Goal: Information Seeking & Learning: Understand process/instructions

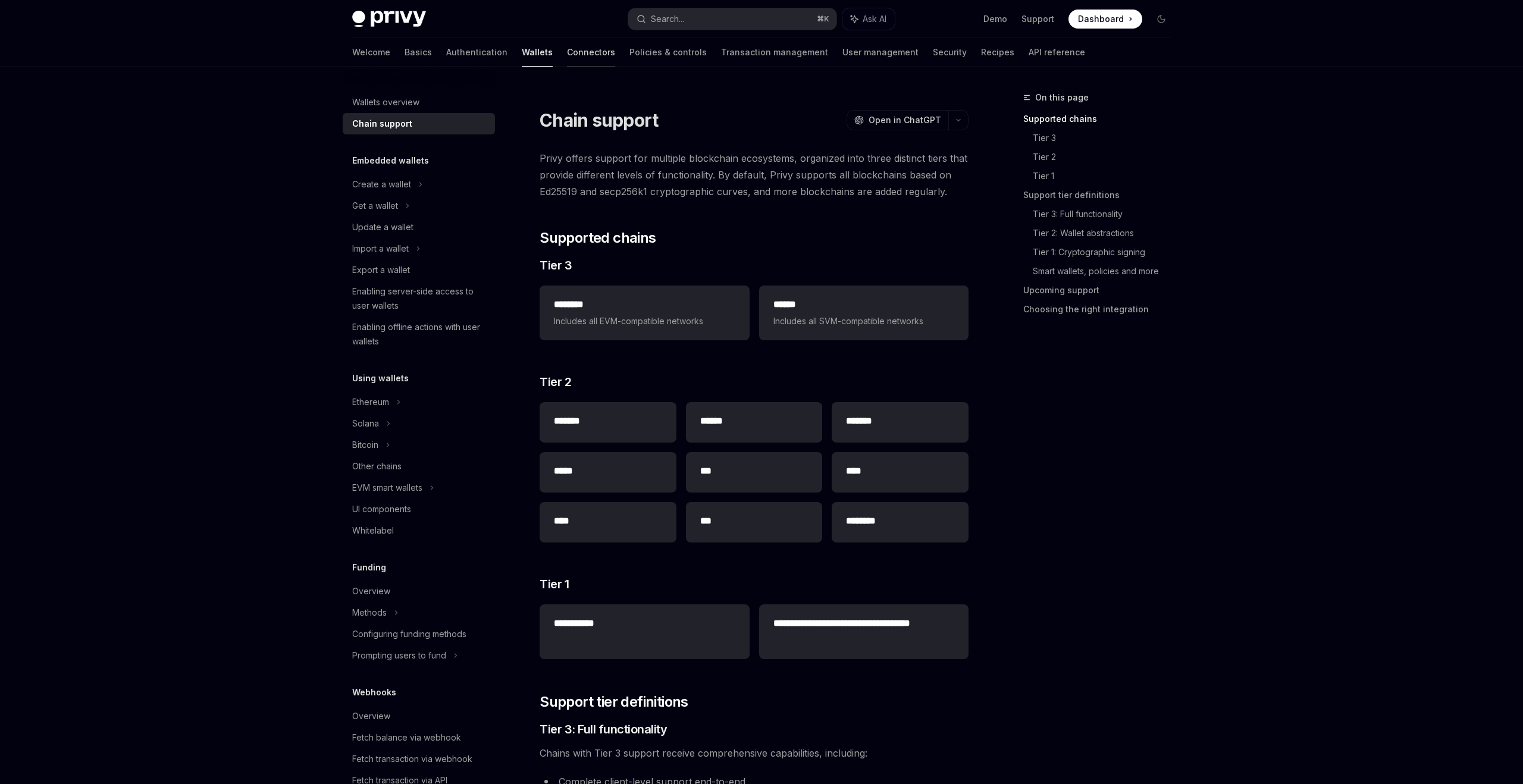
click at [567, 55] on link "Connectors" at bounding box center [590, 52] width 48 height 29
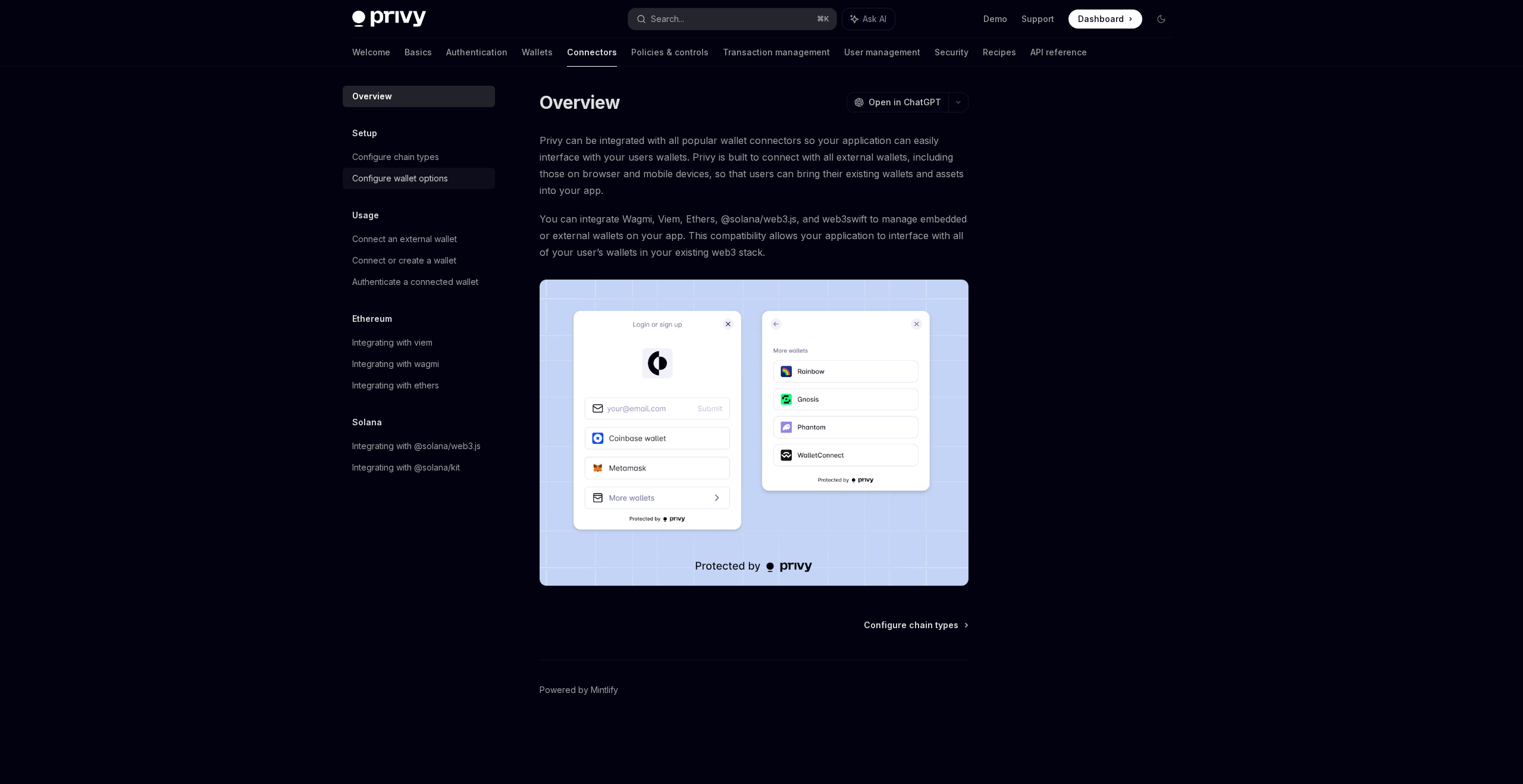
click at [429, 173] on div "Configure wallet options" at bounding box center [400, 178] width 96 height 14
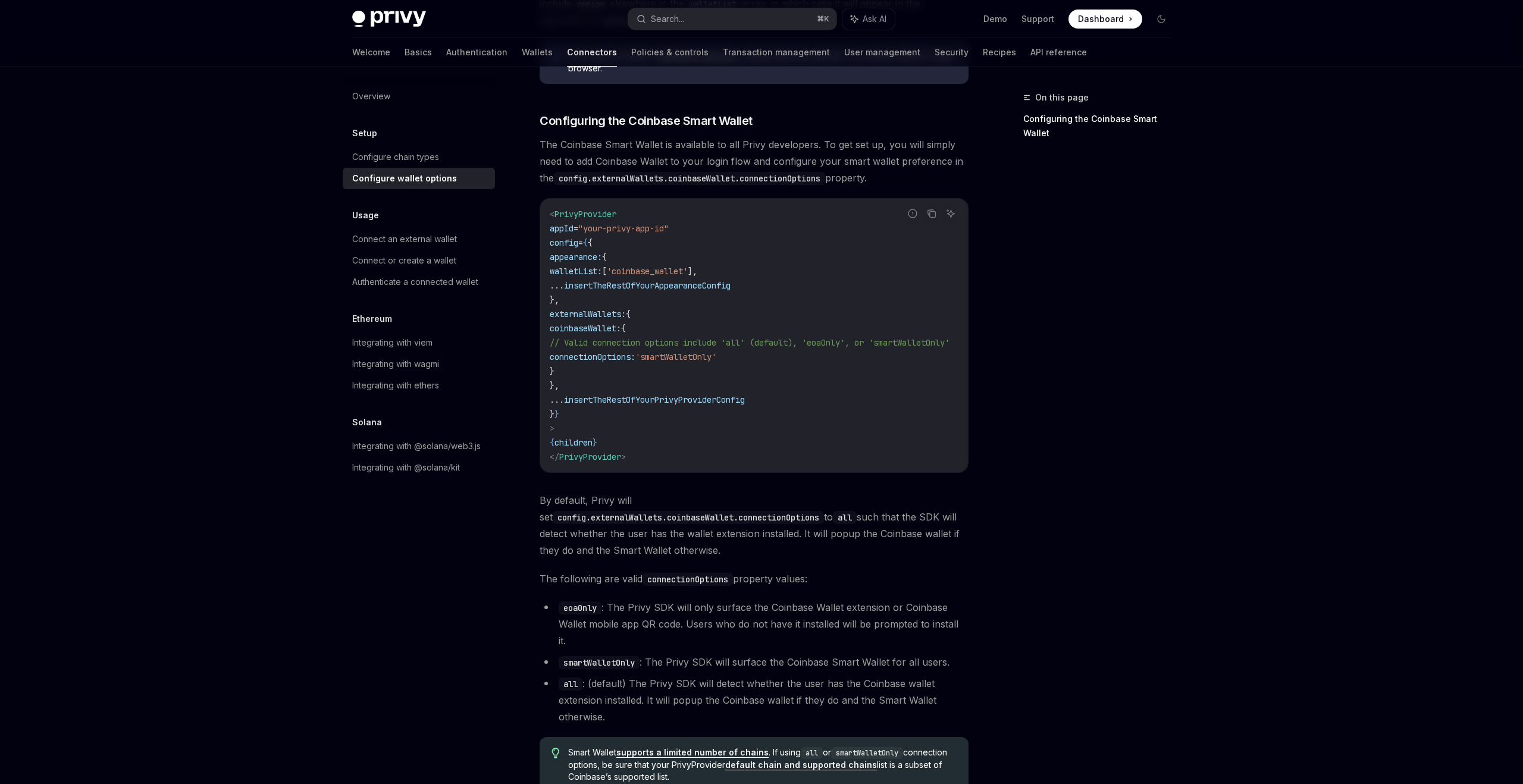
scroll to position [1446, 0]
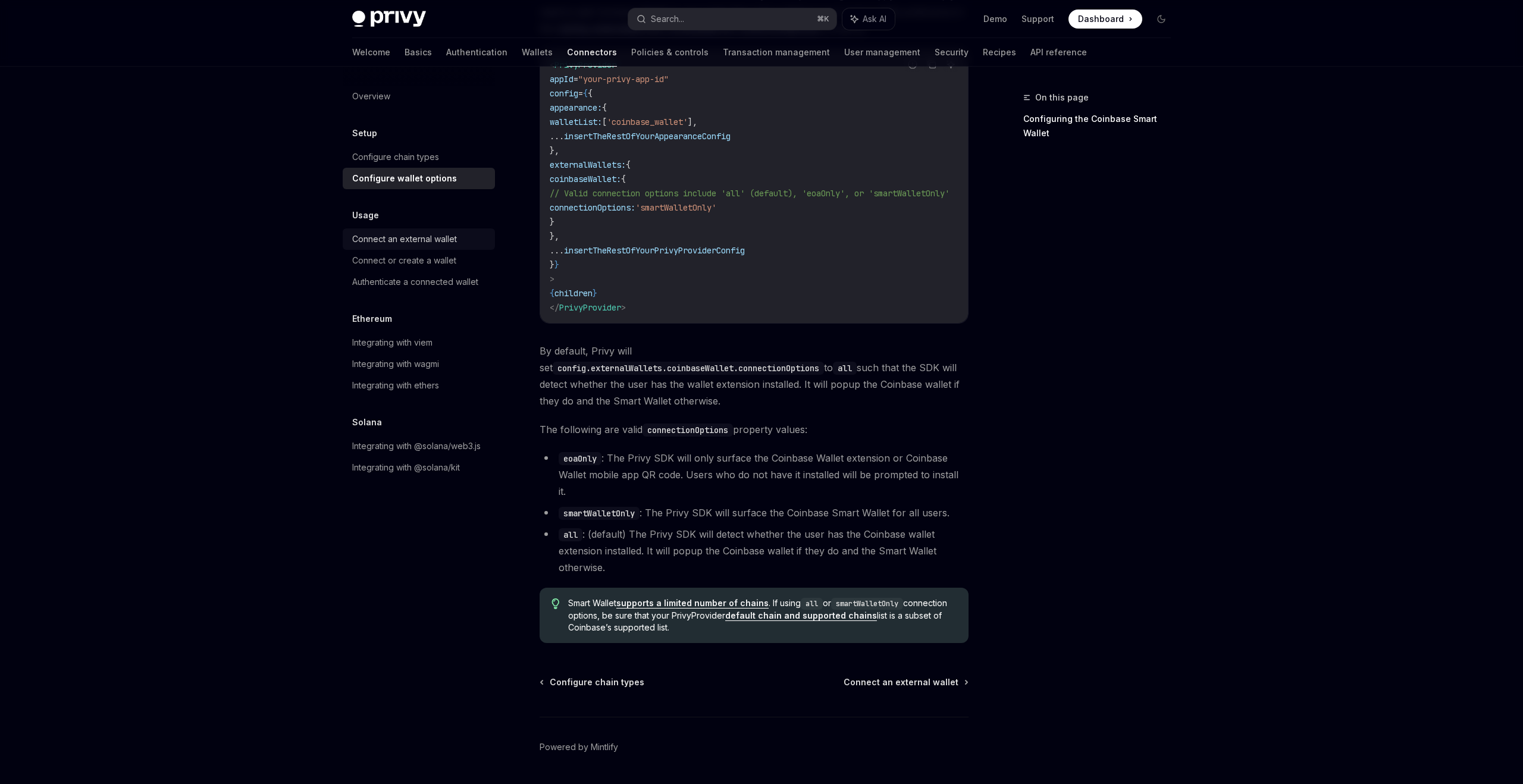
click at [433, 235] on div "Connect an external wallet" at bounding box center [404, 238] width 105 height 14
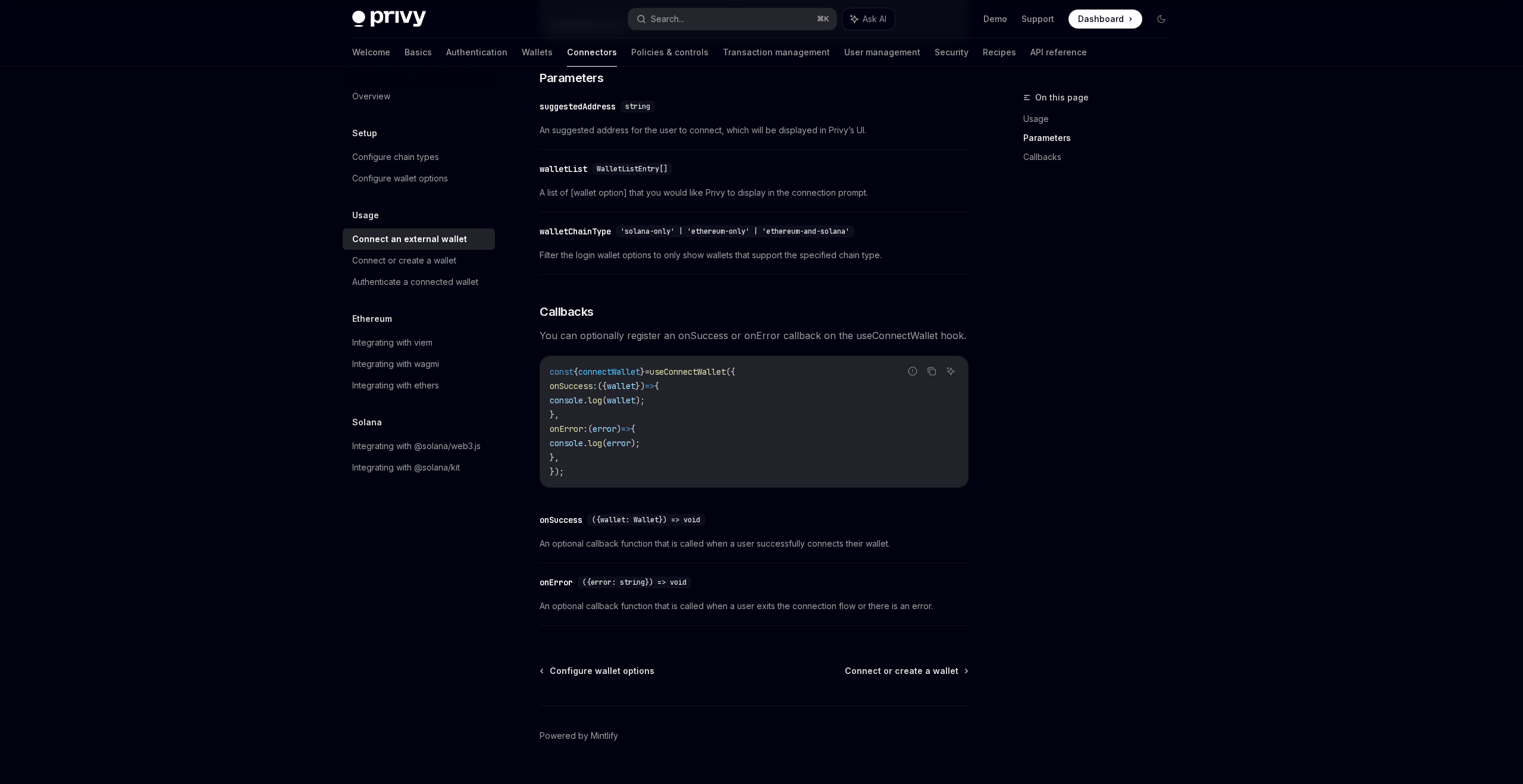
scroll to position [520, 0]
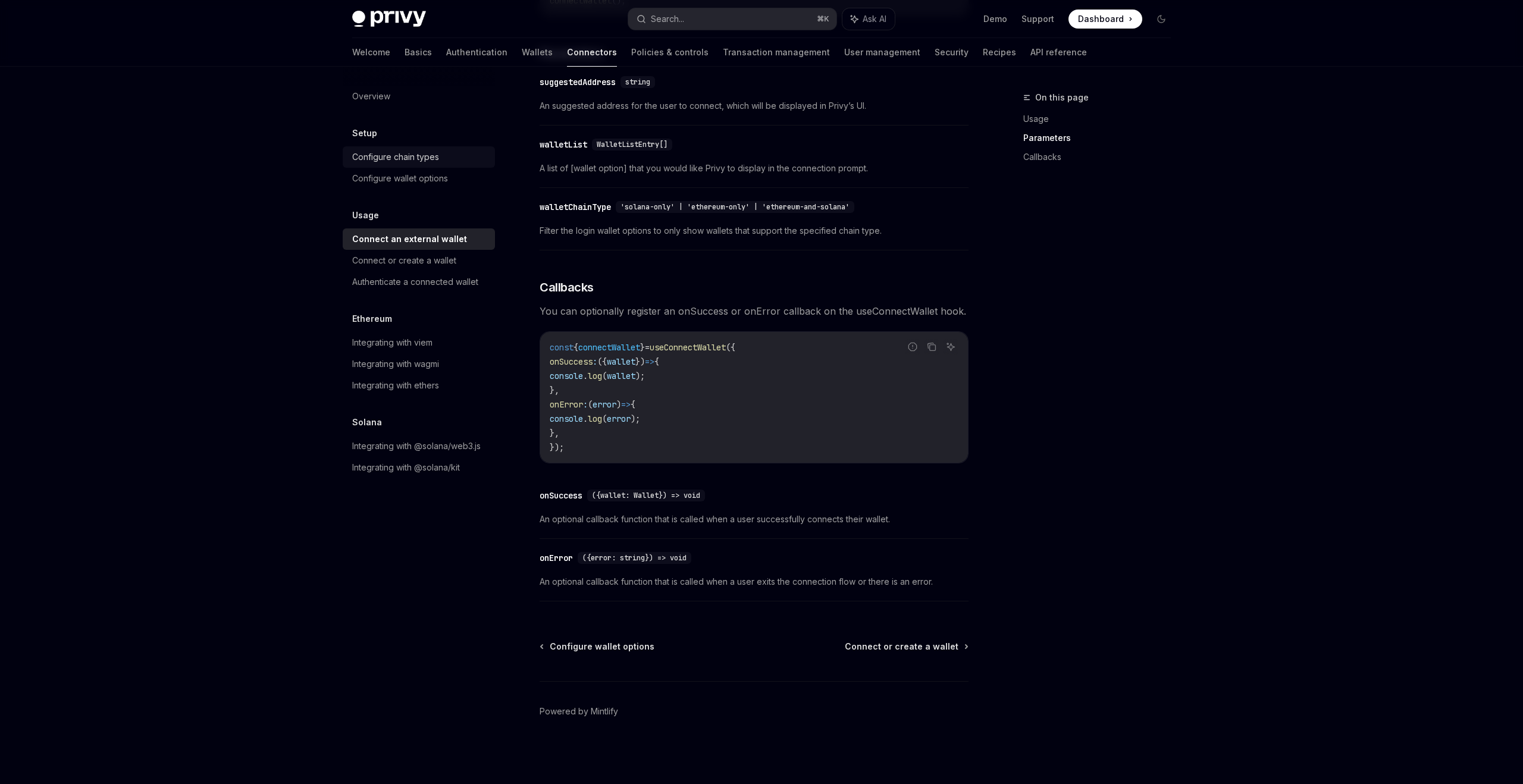
click at [416, 150] on div "Configure chain types" at bounding box center [396, 156] width 87 height 14
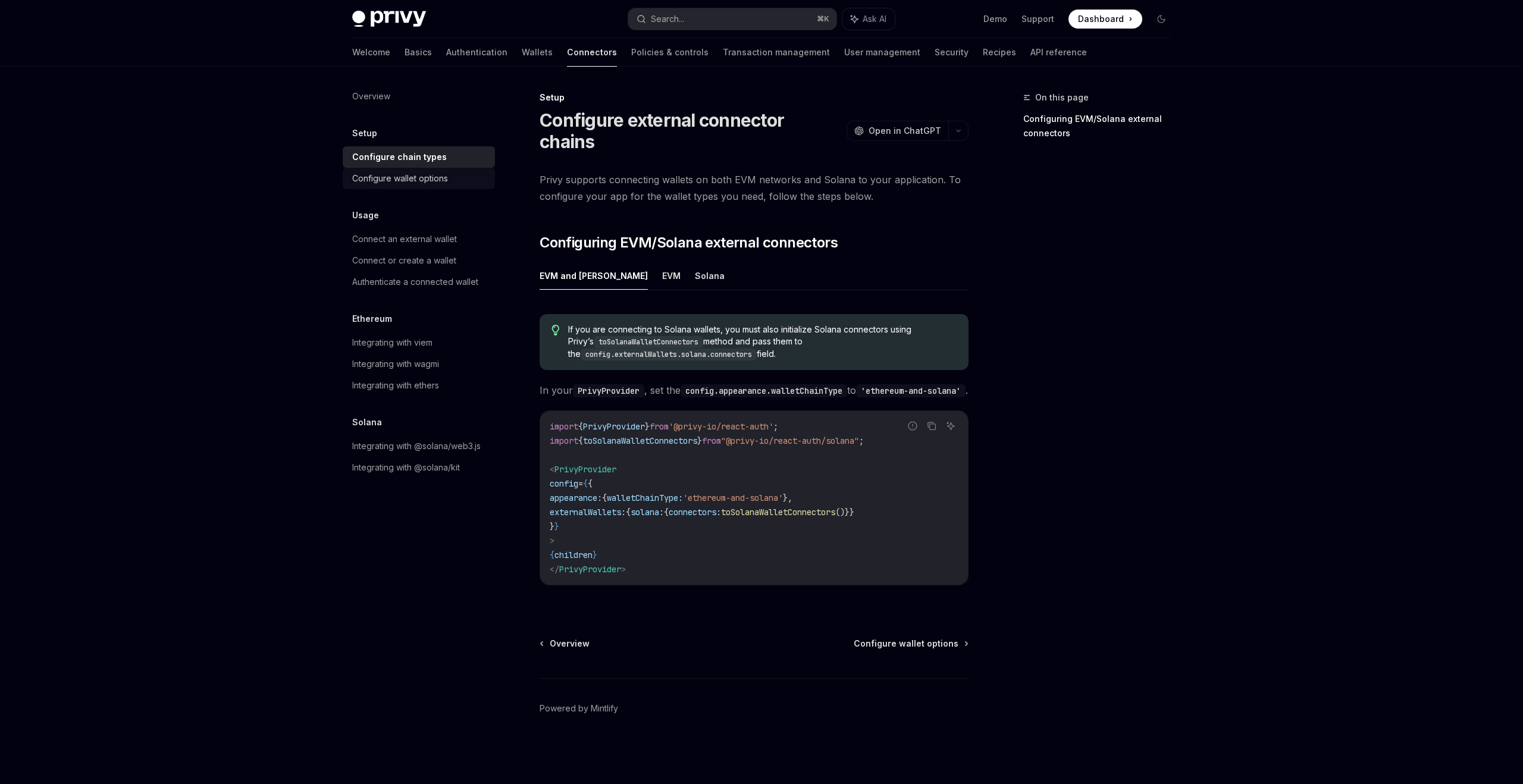
click at [419, 169] on link "Configure wallet options" at bounding box center [418, 178] width 152 height 21
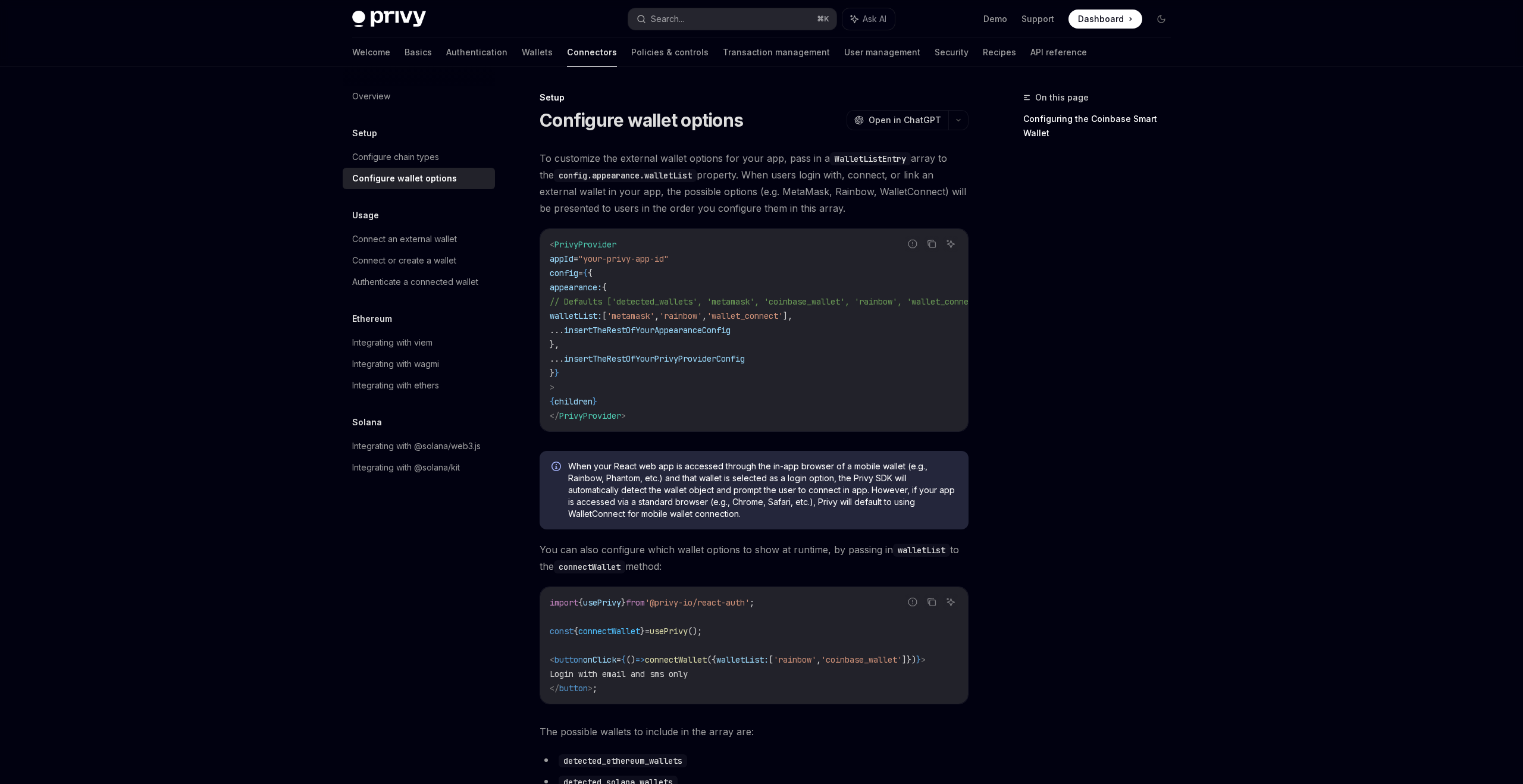
click at [865, 161] on code "WalletListEntry" at bounding box center [871, 159] width 81 height 13
click at [797, 215] on span "To customize the external wallet options for your app, pass in a WalletListEntr…" at bounding box center [753, 183] width 429 height 66
type textarea "*"
